Goal: Transaction & Acquisition: Purchase product/service

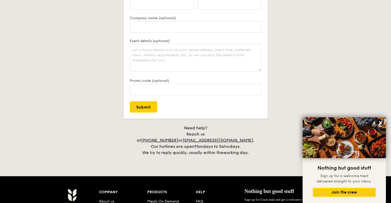
scroll to position [1081, 0]
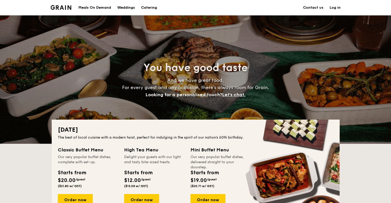
click at [104, 7] on div "Meals On Demand" at bounding box center [94, 7] width 33 height 15
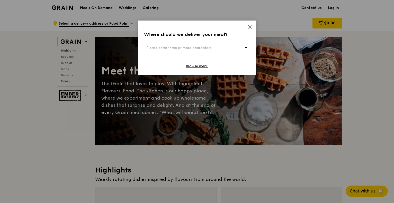
click at [249, 28] on icon at bounding box center [249, 26] width 3 height 3
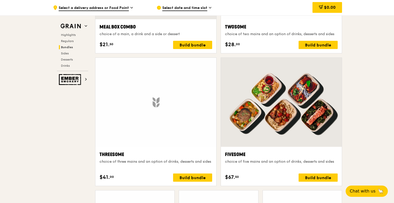
scroll to position [848, 0]
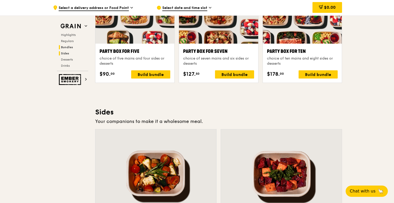
click at [66, 55] on span "Sides" at bounding box center [65, 54] width 8 height 4
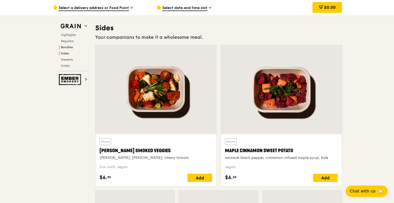
scroll to position [1140, 0]
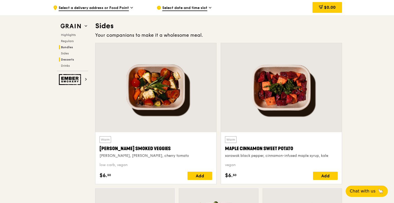
click at [69, 58] on span "Desserts" at bounding box center [67, 60] width 13 height 4
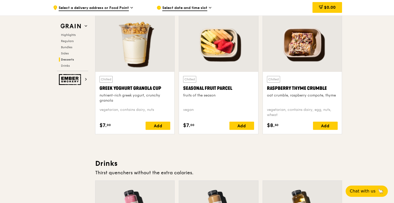
scroll to position [1636, 0]
